Goal: Information Seeking & Learning: Learn about a topic

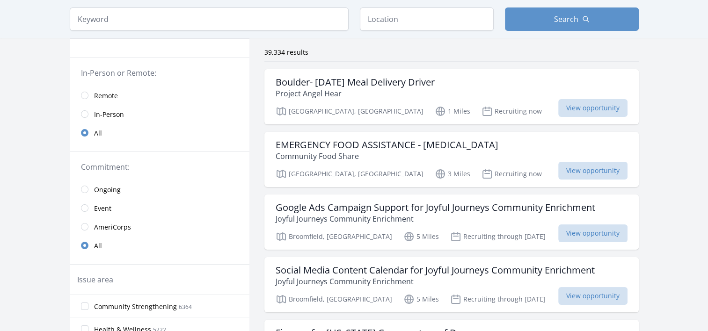
scroll to position [94, 0]
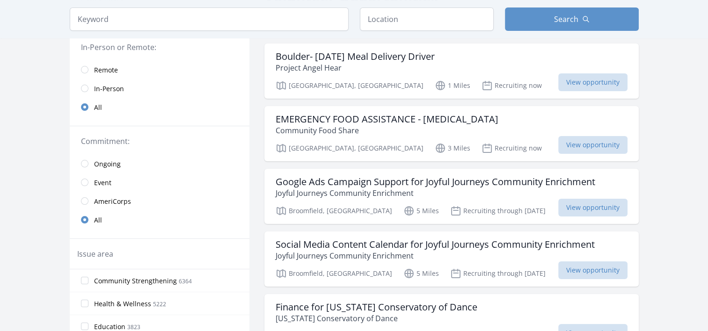
drag, startPoint x: 661, startPoint y: 191, endPoint x: 664, endPoint y: 204, distance: 13.2
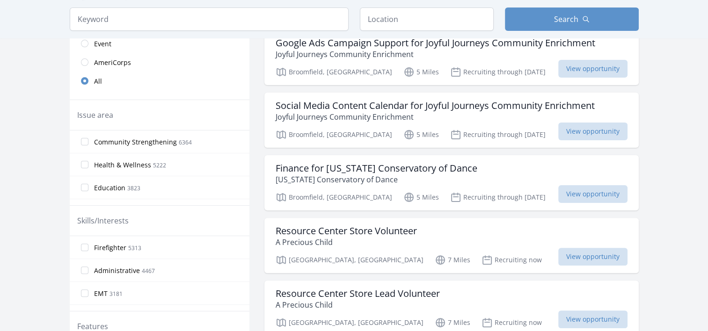
scroll to position [234, 0]
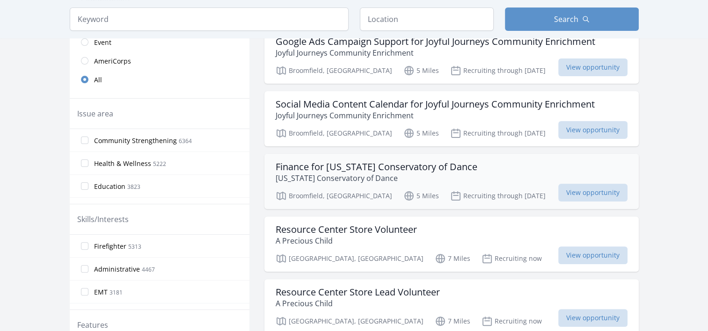
click at [403, 165] on h3 "Finance for [US_STATE] Conservatory of Dance" at bounding box center [377, 166] width 202 height 11
click at [340, 228] on h3 "Resource Center Store Volunteer" at bounding box center [346, 229] width 141 height 11
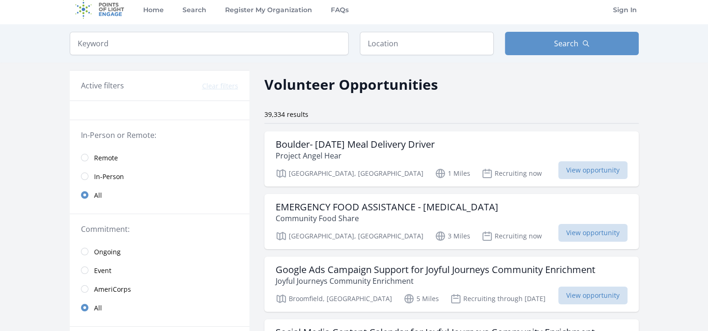
scroll to position [0, 0]
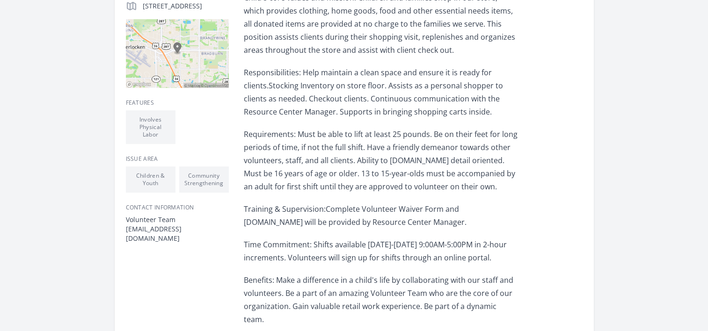
scroll to position [281, 0]
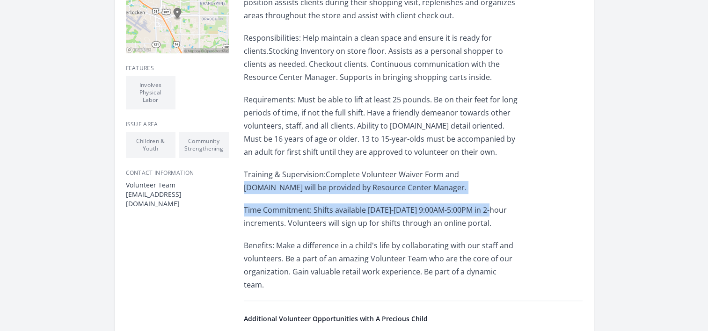
click at [492, 212] on div "Volunteer Reports to: Resource Center Manager Summary: The role of our Resource…" at bounding box center [381, 104] width 274 height 374
drag, startPoint x: 492, startPoint y: 212, endPoint x: 463, endPoint y: 182, distance: 41.7
click at [463, 182] on p "Training & Supervision:Complete Volunteer Waiver Form and Orientation.Training …" at bounding box center [381, 181] width 274 height 26
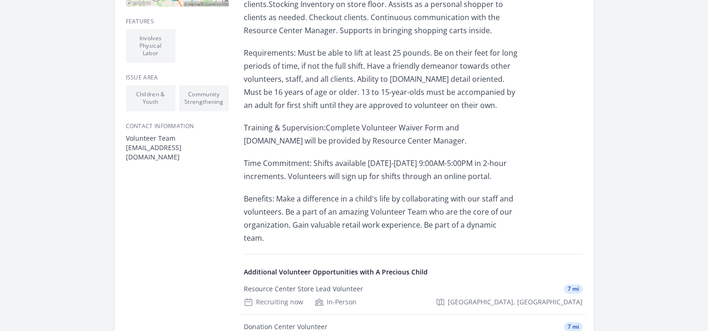
click at [487, 201] on p "Benefits: Make a difference in a child's life by collaborating with our staff a…" at bounding box center [381, 218] width 274 height 52
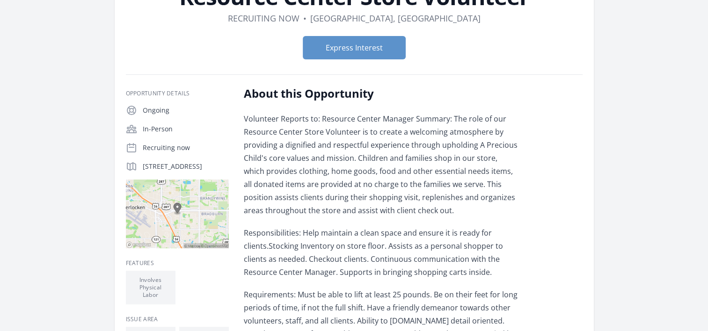
scroll to position [0, 0]
